Goal: Find specific page/section: Find specific page/section

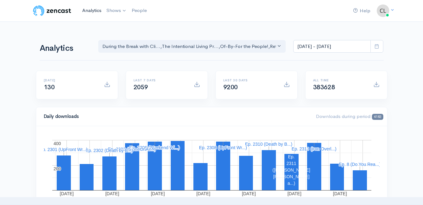
drag, startPoint x: 0, startPoint y: 0, endPoint x: 91, endPoint y: 9, distance: 91.9
click at [91, 9] on link "Analytics" at bounding box center [92, 11] width 24 height 14
click at [84, 9] on link "Analytics" at bounding box center [92, 11] width 24 height 14
